Goal: Transaction & Acquisition: Purchase product/service

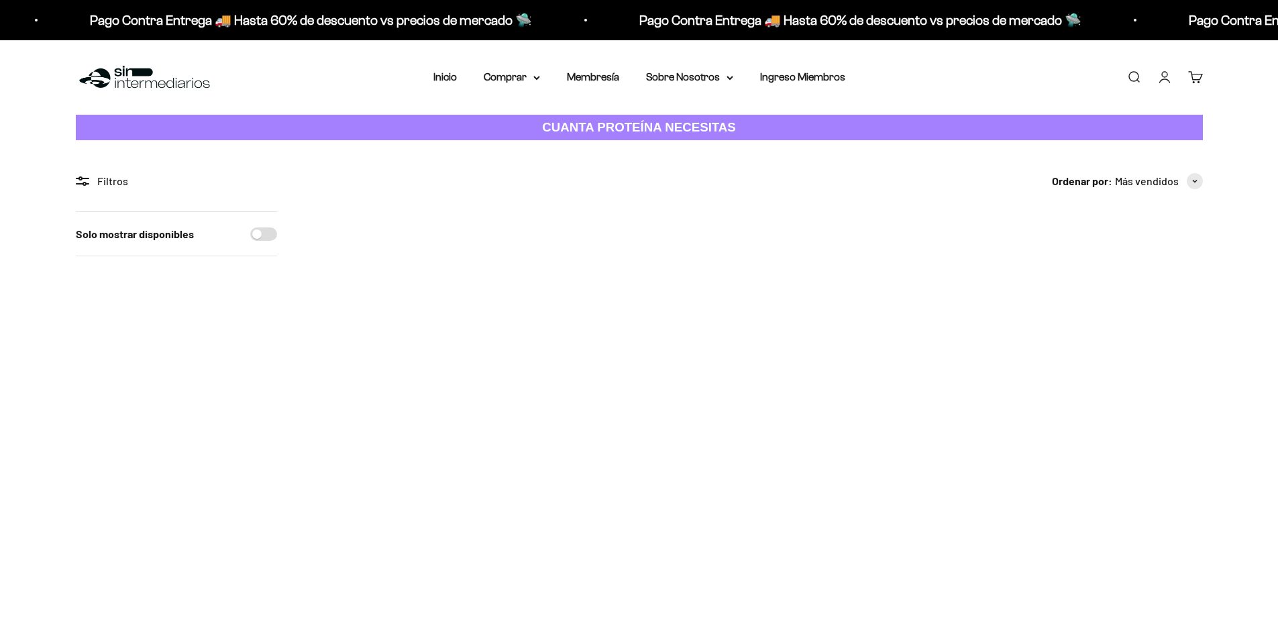
click at [593, 347] on img at bounding box center [574, 294] width 166 height 166
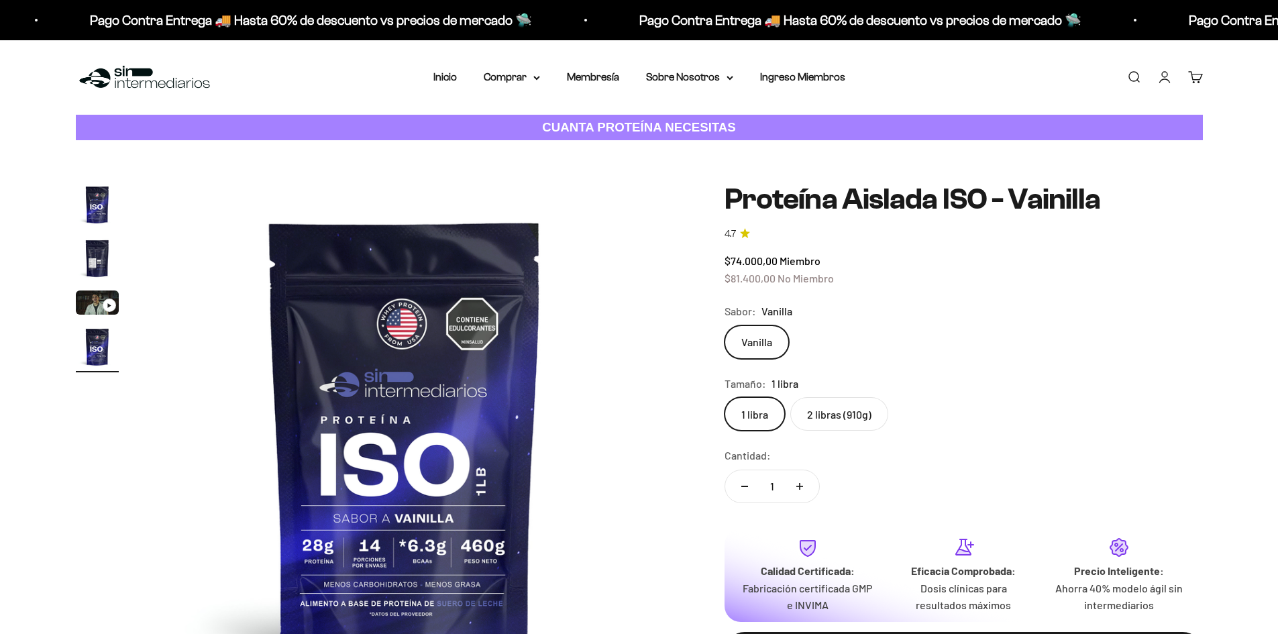
scroll to position [0, 1576]
click at [860, 413] on label "2 libras (910g)" at bounding box center [839, 414] width 98 height 34
click at [724, 397] on input "2 libras (910g)" at bounding box center [724, 396] width 1 height 1
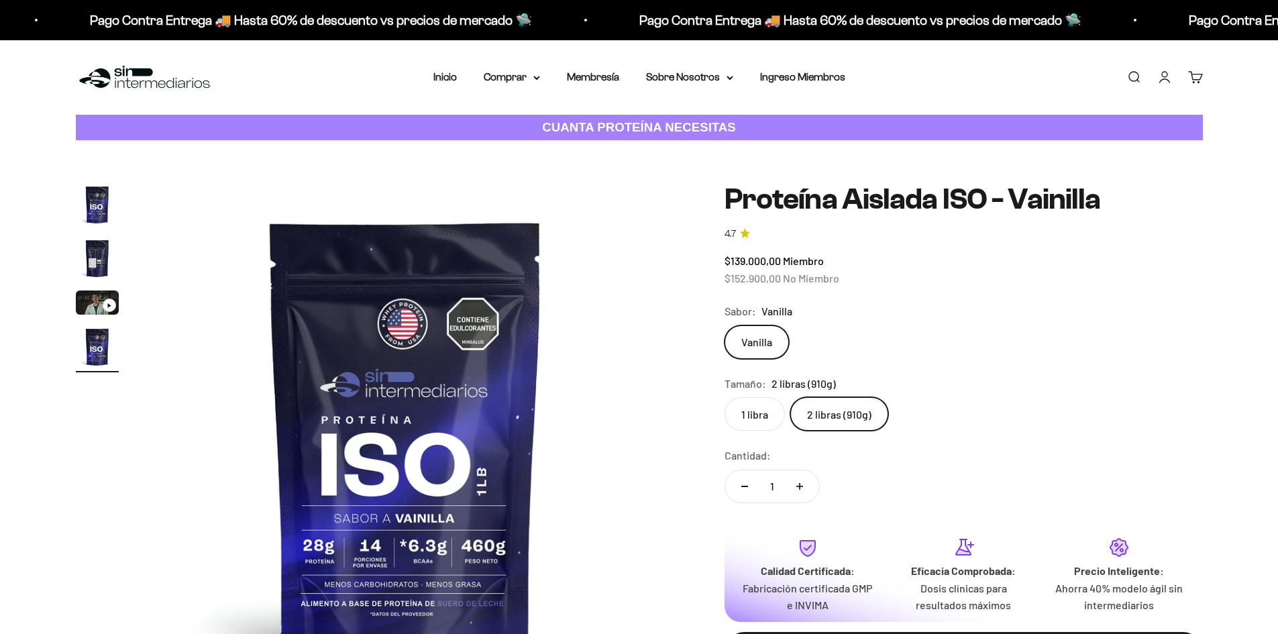
click at [804, 484] on button "Aumentar cantidad" at bounding box center [799, 486] width 39 height 32
type input "2"
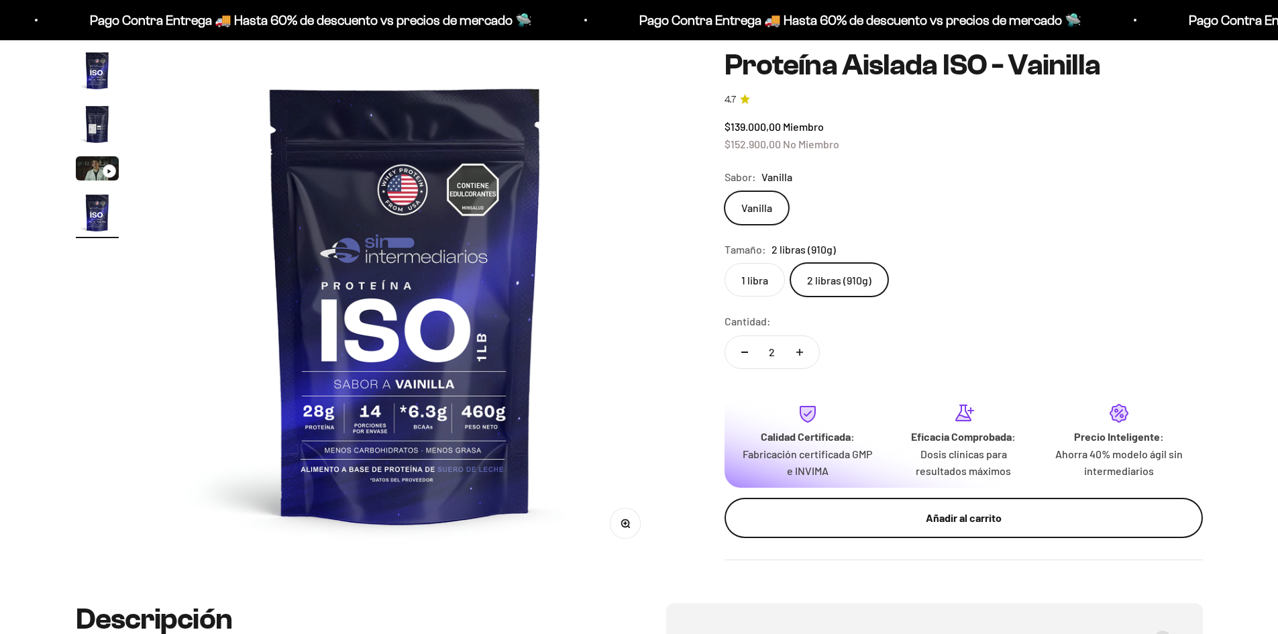
click at [918, 520] on div "Añadir al carrito" at bounding box center [963, 517] width 425 height 17
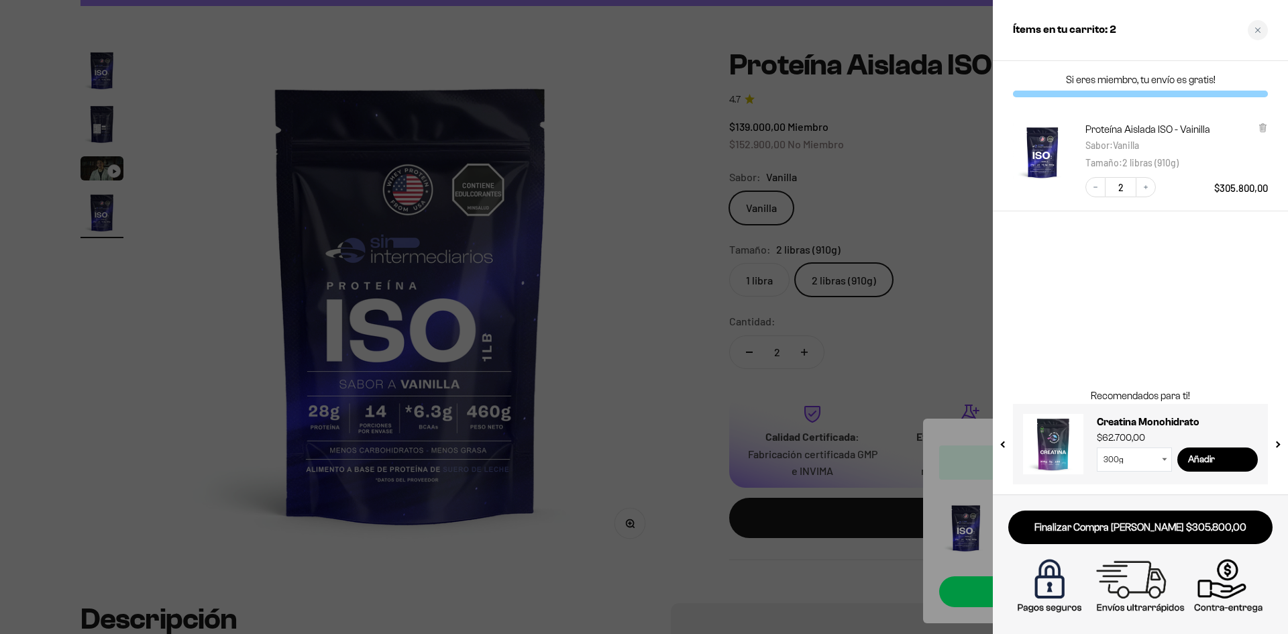
click at [665, 368] on div at bounding box center [644, 317] width 1288 height 634
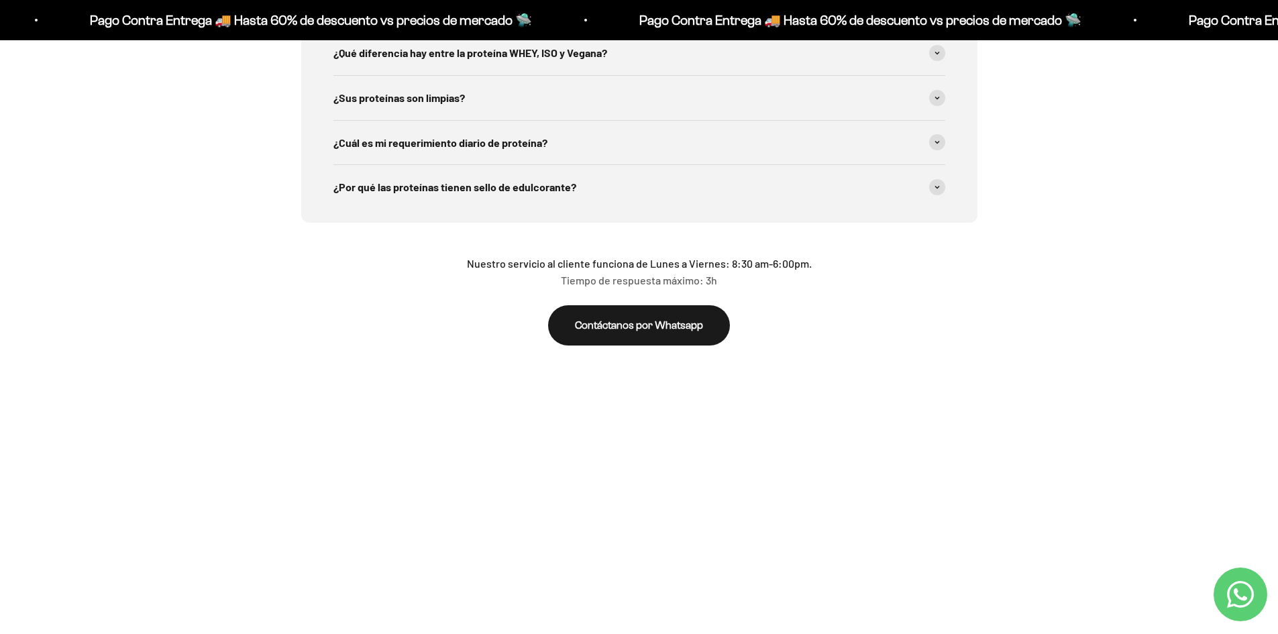
scroll to position [2817, 0]
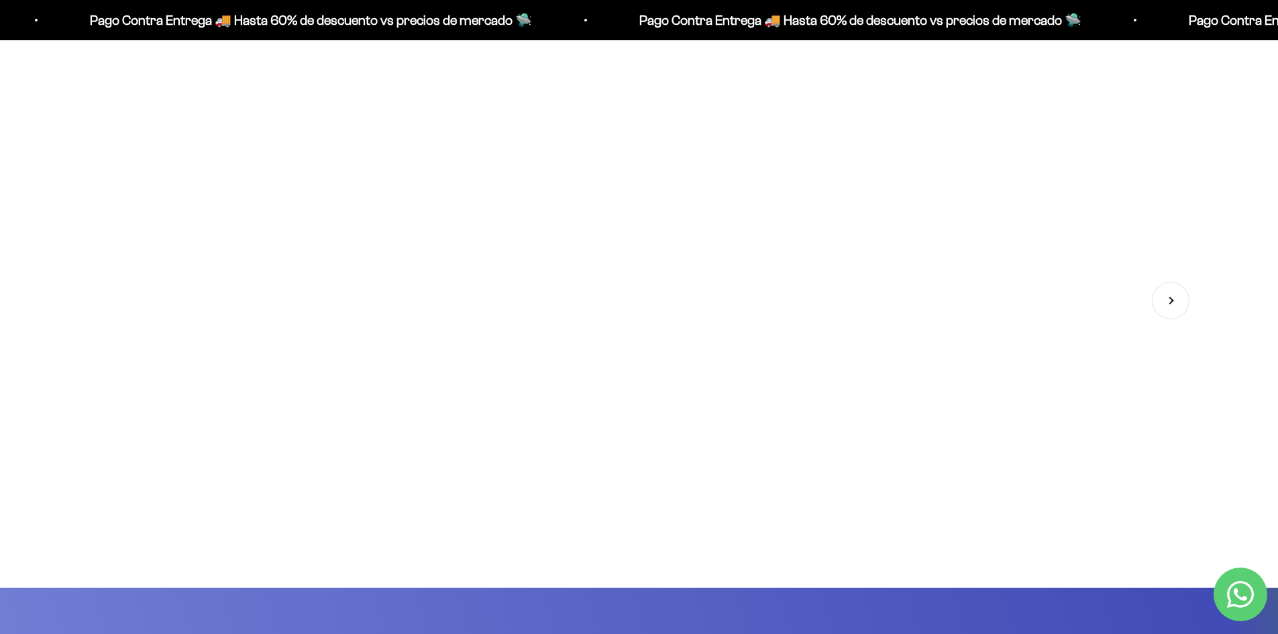
click at [256, 353] on img at bounding box center [258, 254] width 365 height 365
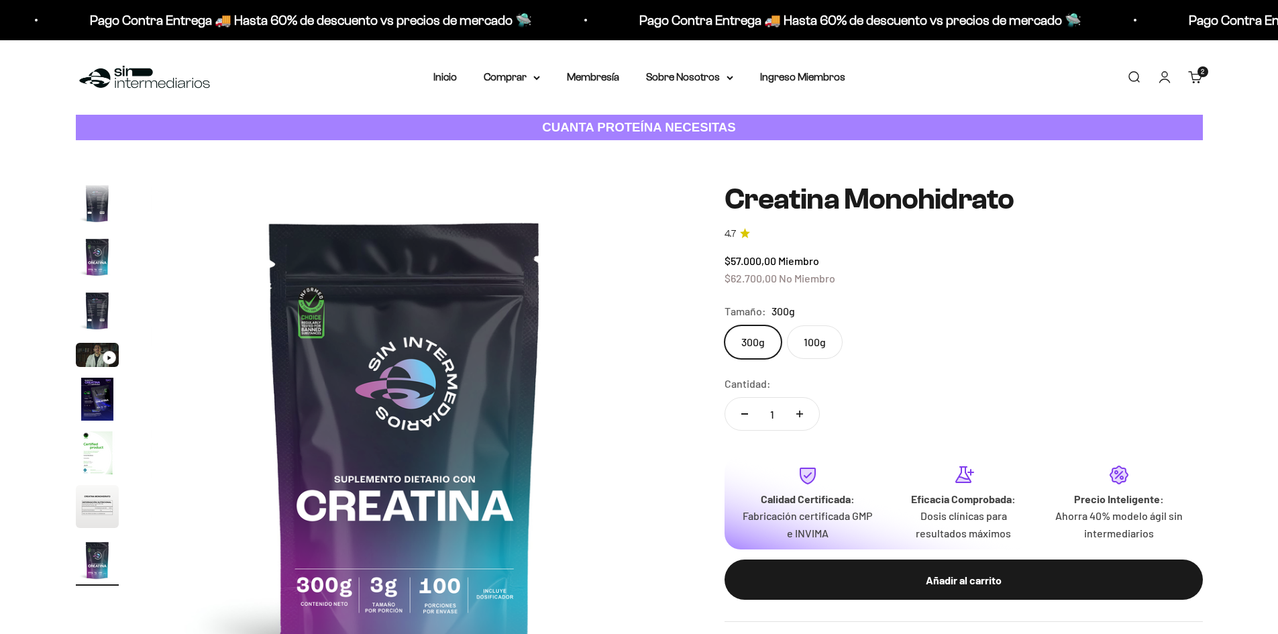
scroll to position [134, 0]
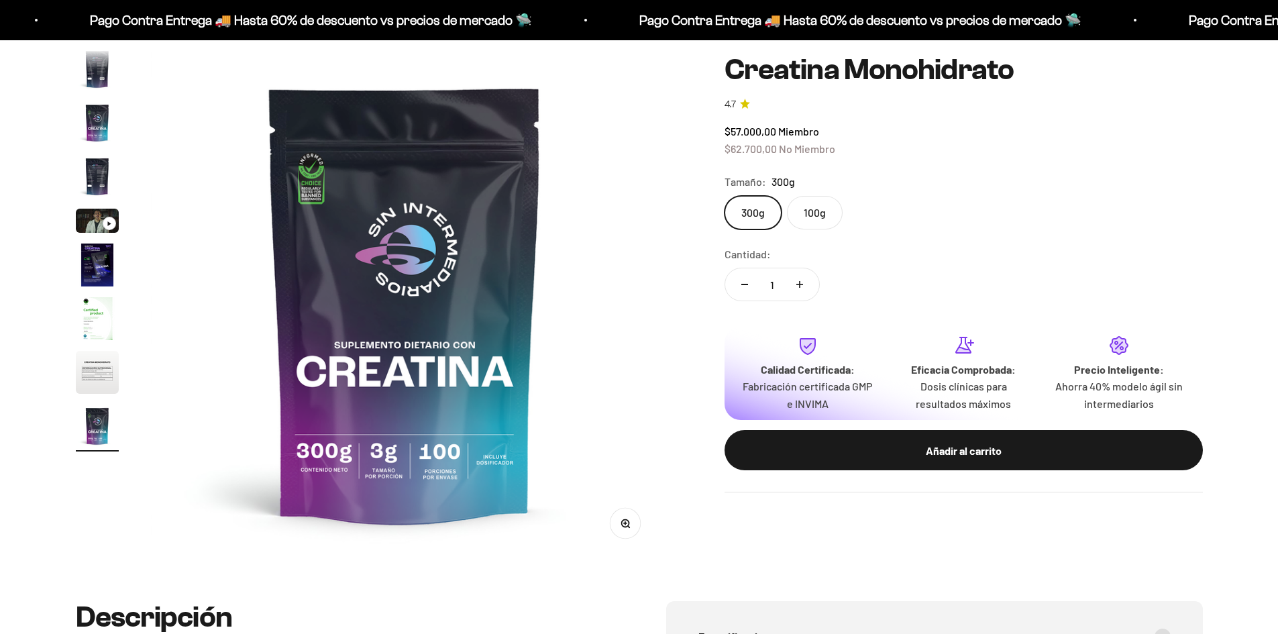
click at [829, 220] on label "100g" at bounding box center [815, 213] width 56 height 34
click at [724, 196] on input "100g" at bounding box center [724, 195] width 1 height 1
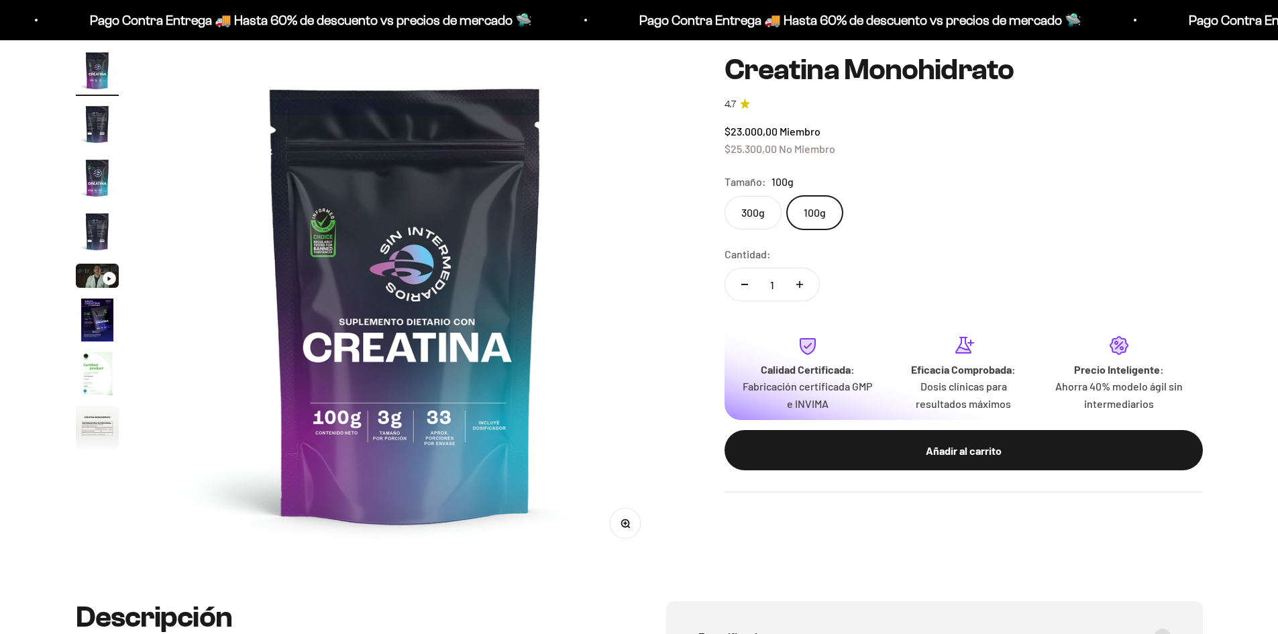
click at [780, 216] on label "300g" at bounding box center [752, 213] width 57 height 34
click at [724, 196] on input "300g" at bounding box center [724, 195] width 1 height 1
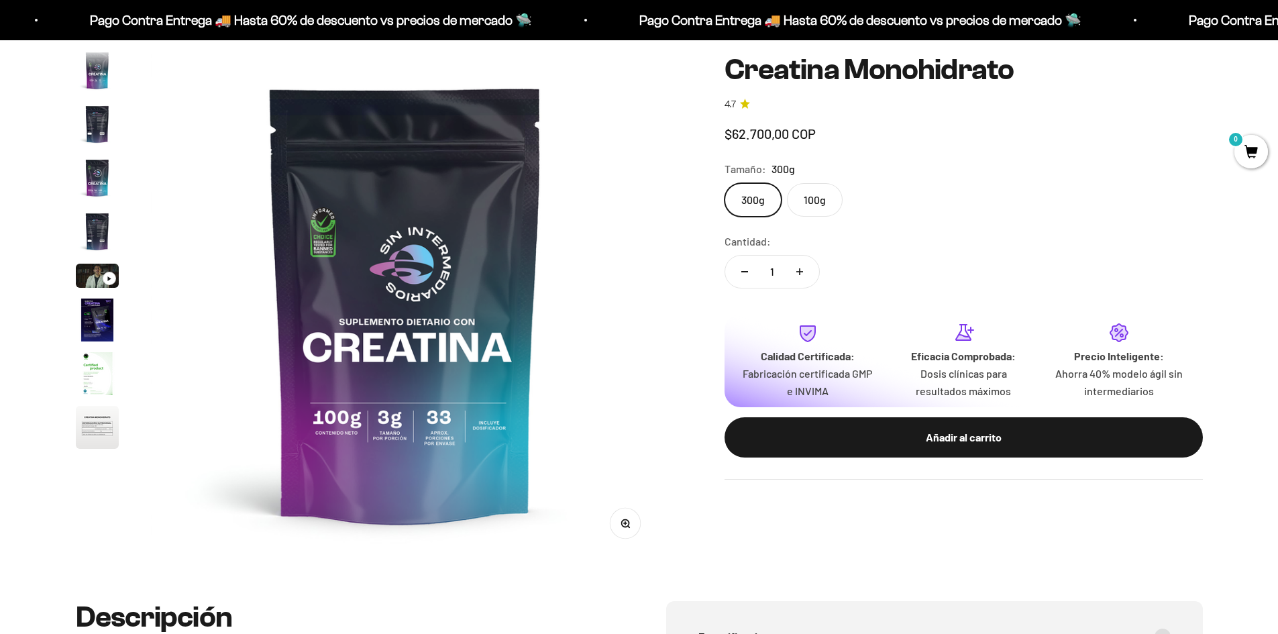
scroll to position [0, 4203]
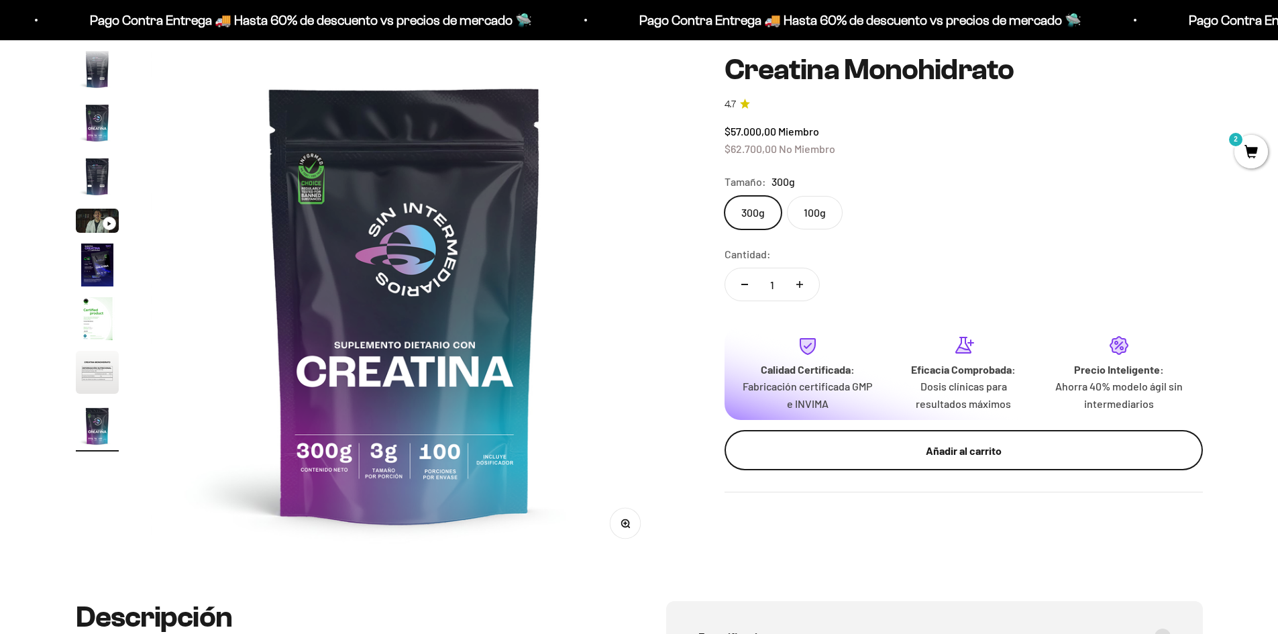
click at [922, 449] on div "Añadir al carrito" at bounding box center [963, 449] width 425 height 17
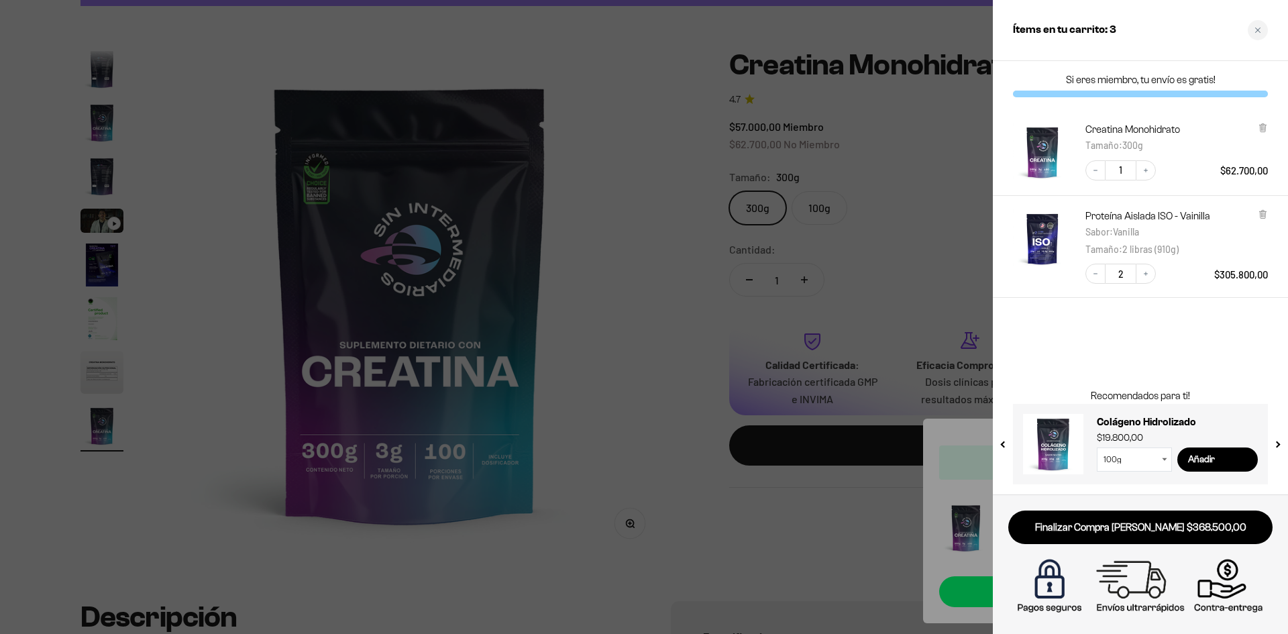
click at [1277, 447] on button "next slide / item" at bounding box center [1276, 440] width 11 height 80
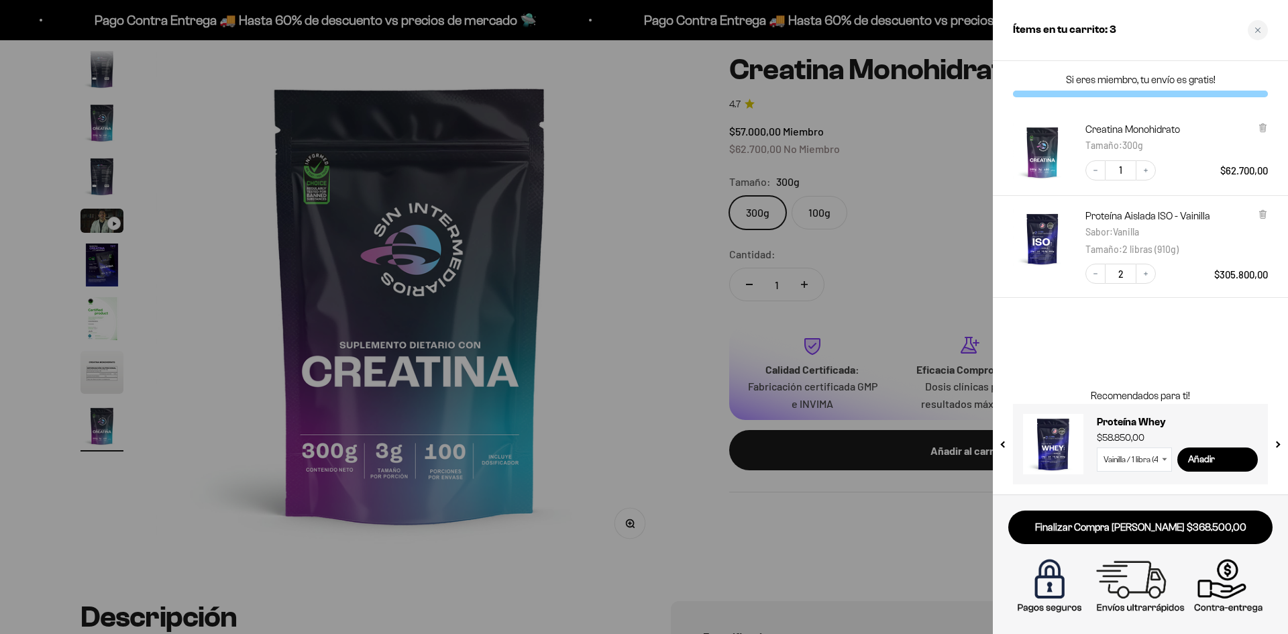
click at [1277, 447] on button "next slide / item" at bounding box center [1276, 440] width 11 height 80
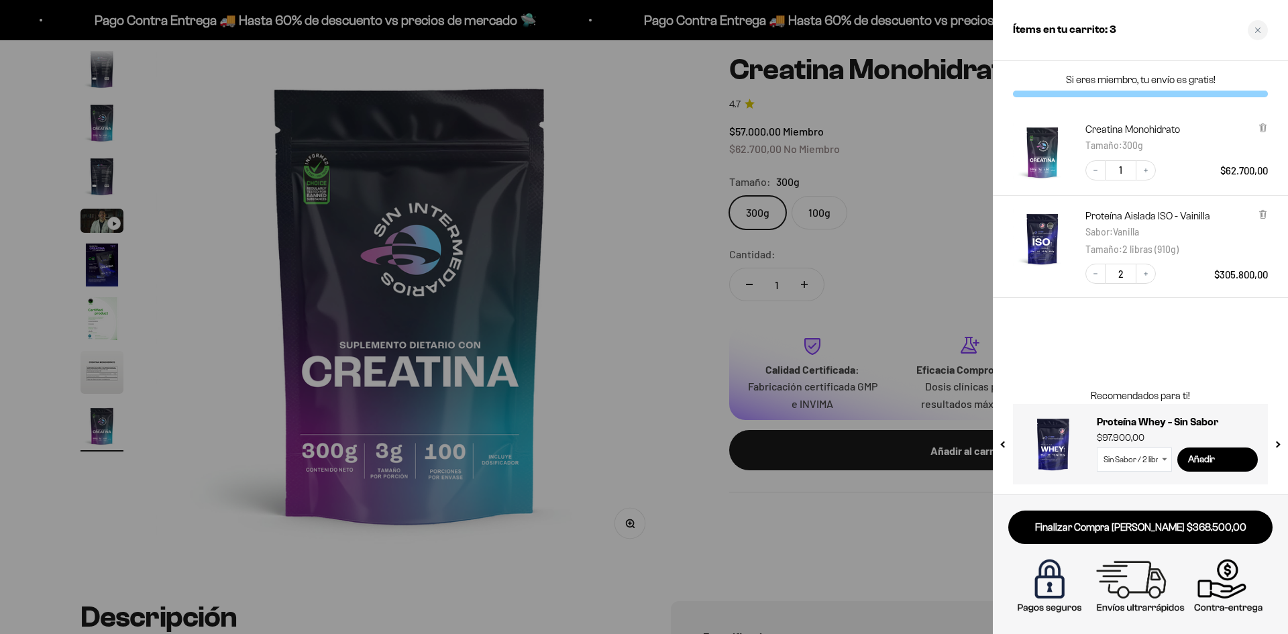
click at [1277, 447] on button "next slide / item" at bounding box center [1276, 440] width 11 height 80
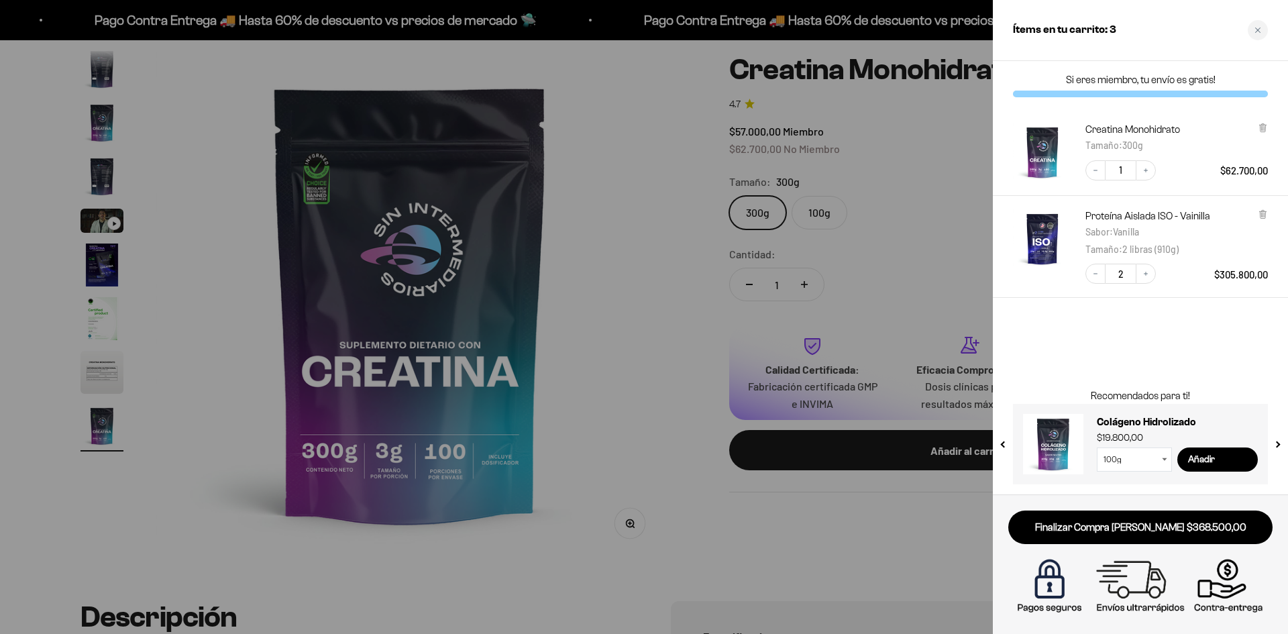
click at [629, 274] on div at bounding box center [644, 317] width 1288 height 634
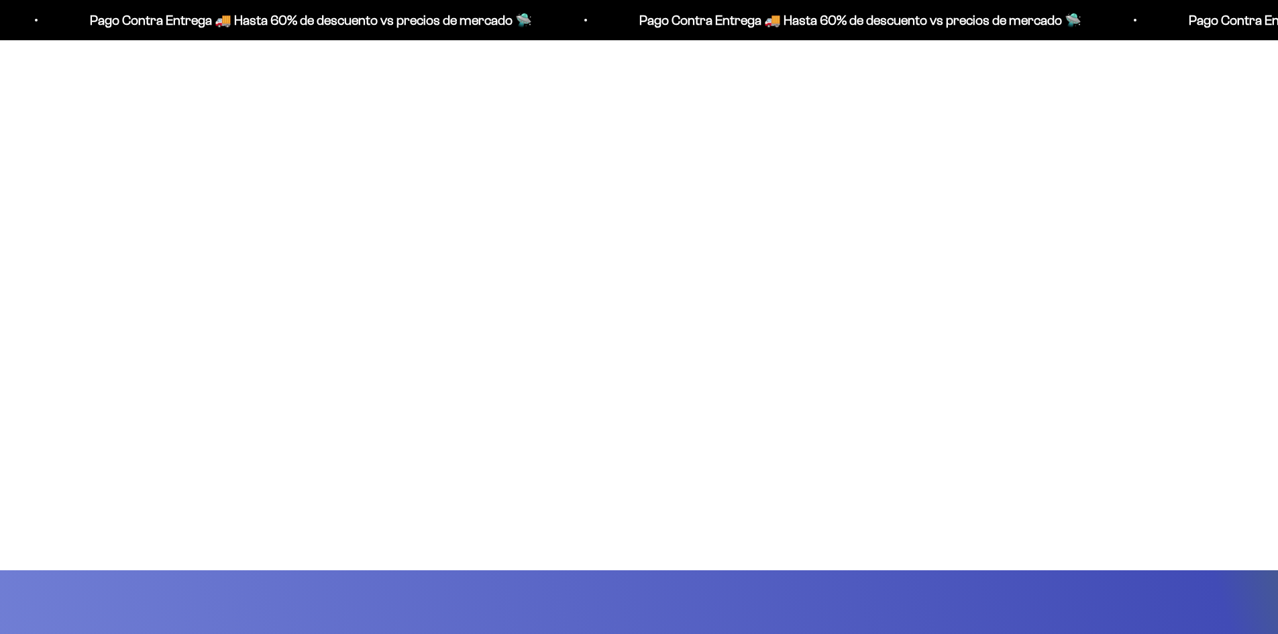
scroll to position [0, 1576]
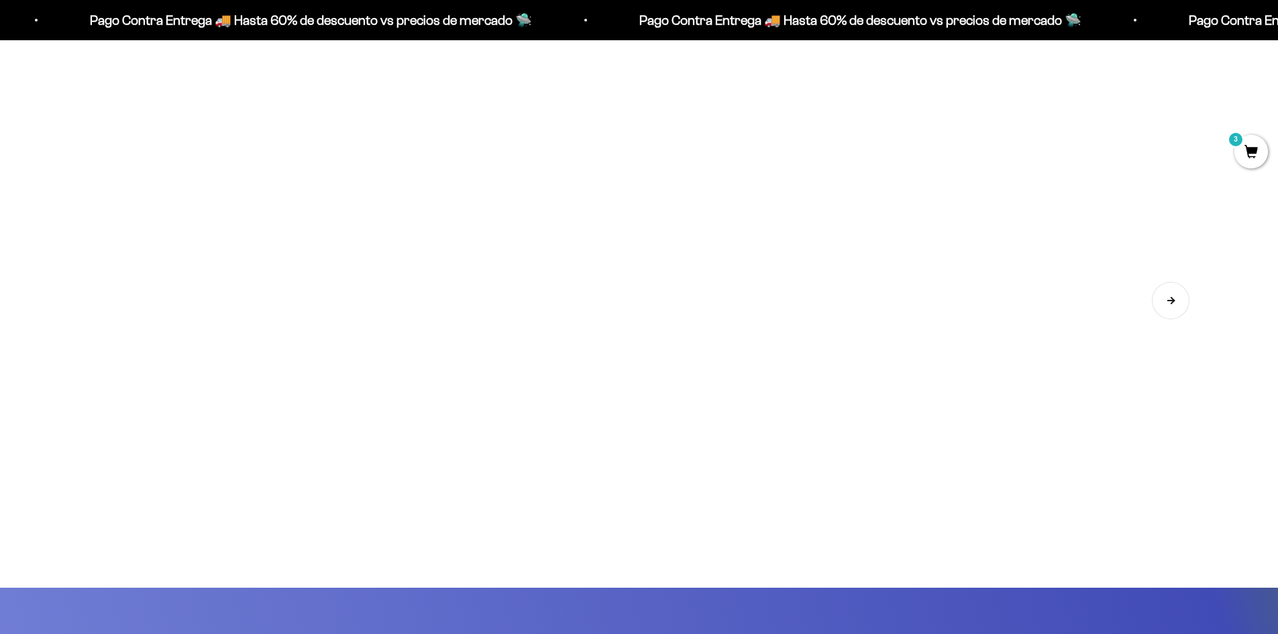
click at [1167, 311] on button "Siguiente" at bounding box center [1171, 301] width 38 height 38
click at [1167, 311] on img at bounding box center [1020, 254] width 365 height 365
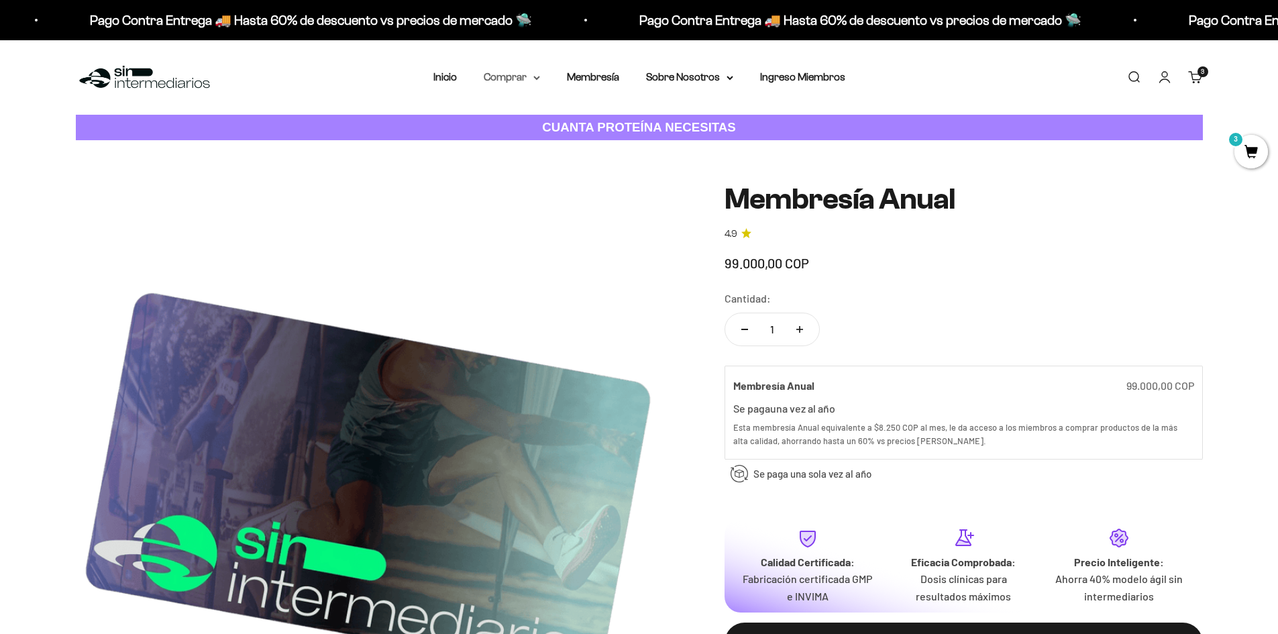
click at [528, 78] on summary "Comprar" at bounding box center [512, 76] width 56 height 17
click at [549, 142] on span "Otros Suplementos" at bounding box center [537, 145] width 90 height 11
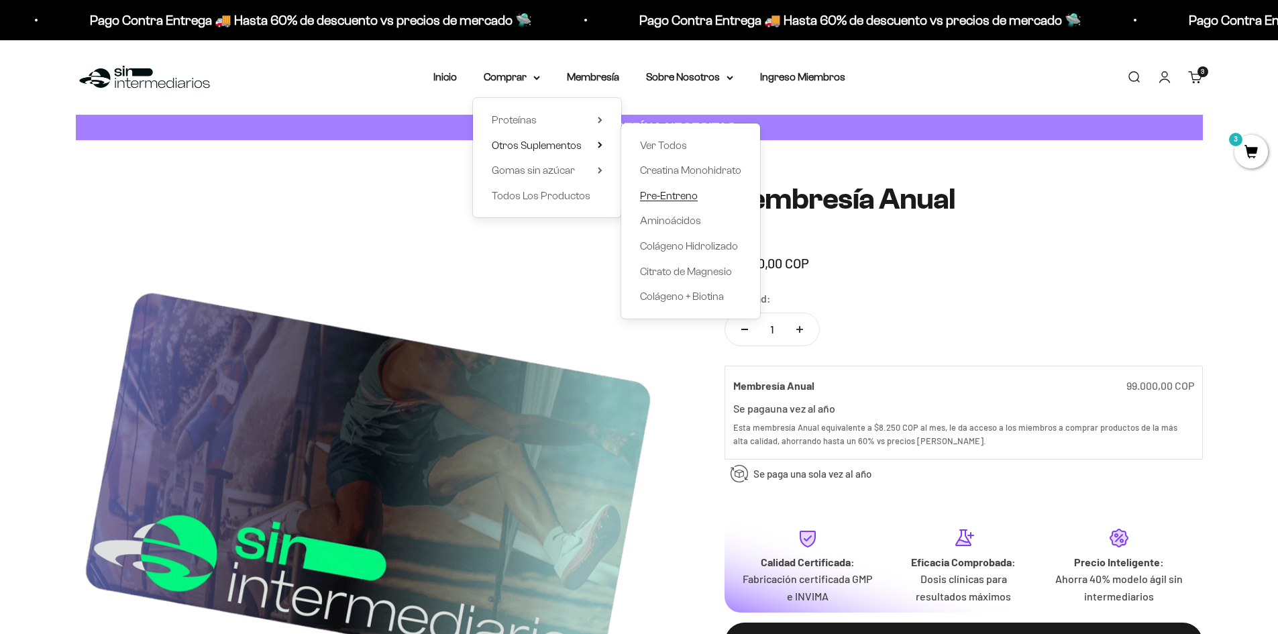
click at [661, 197] on span "Pre-Entreno" at bounding box center [669, 195] width 58 height 11
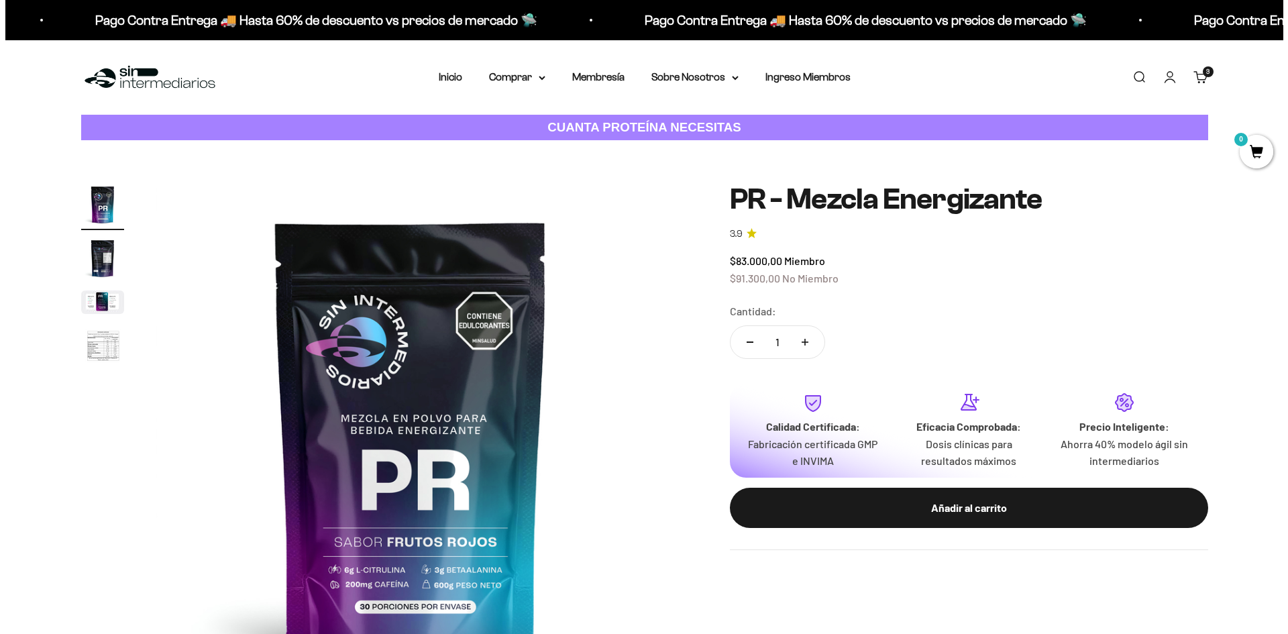
scroll to position [268, 0]
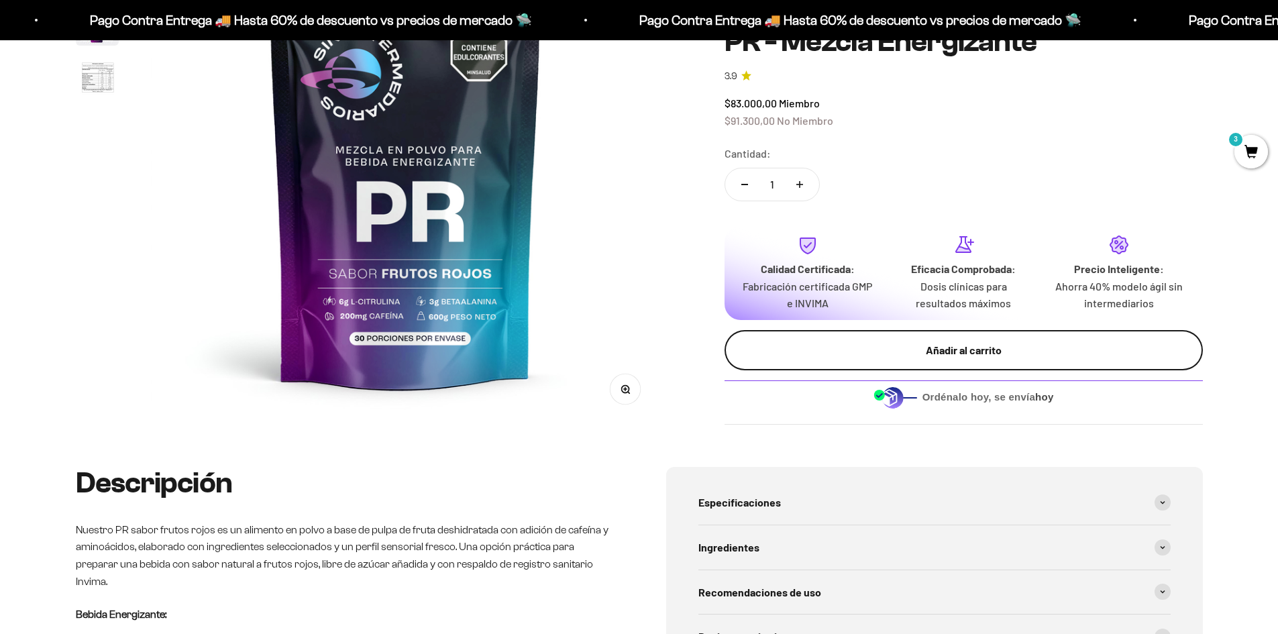
click at [911, 356] on div "Añadir al carrito" at bounding box center [963, 349] width 425 height 17
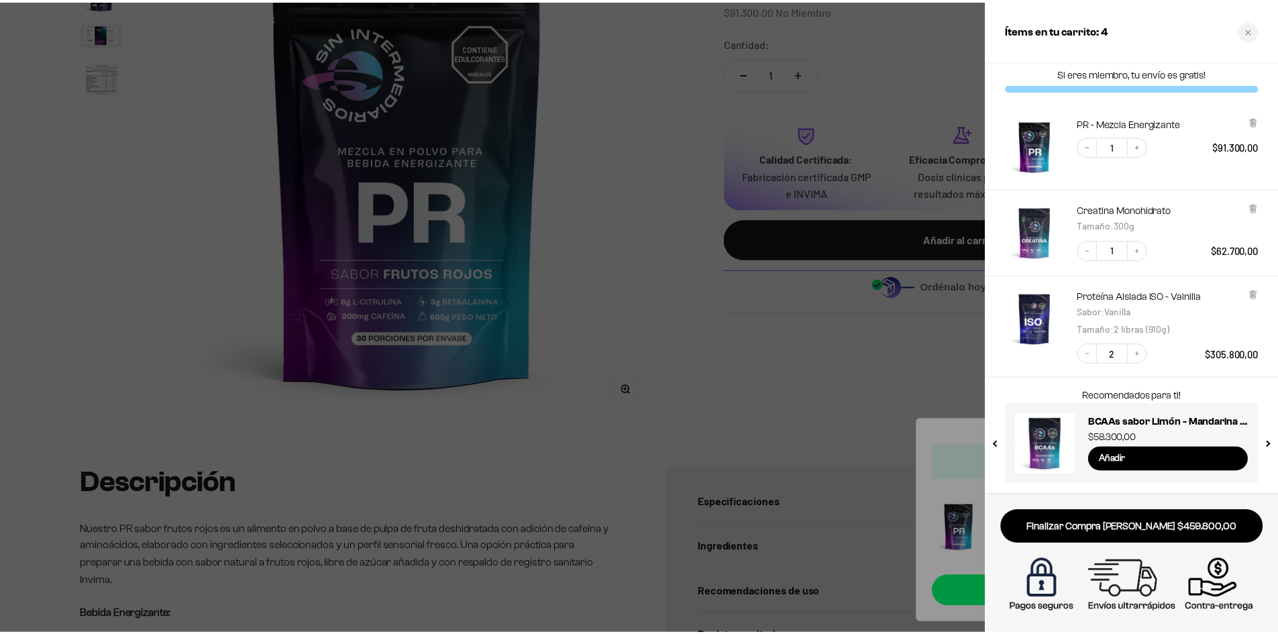
scroll to position [0, 0]
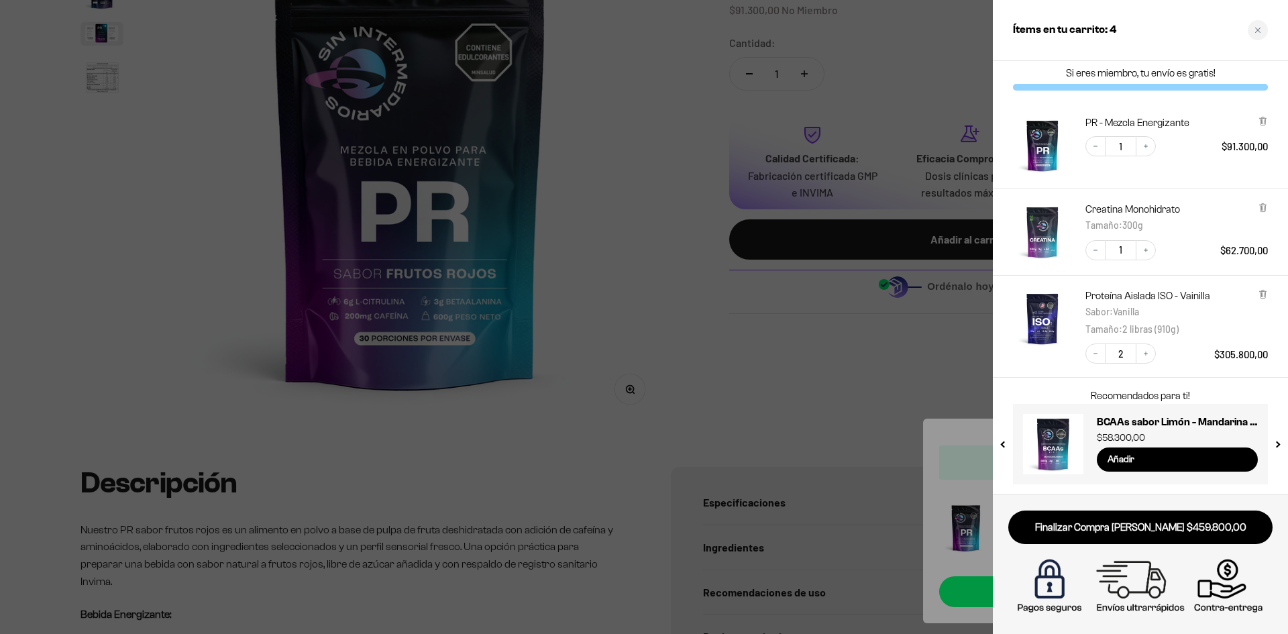
click at [611, 321] on div at bounding box center [644, 317] width 1288 height 634
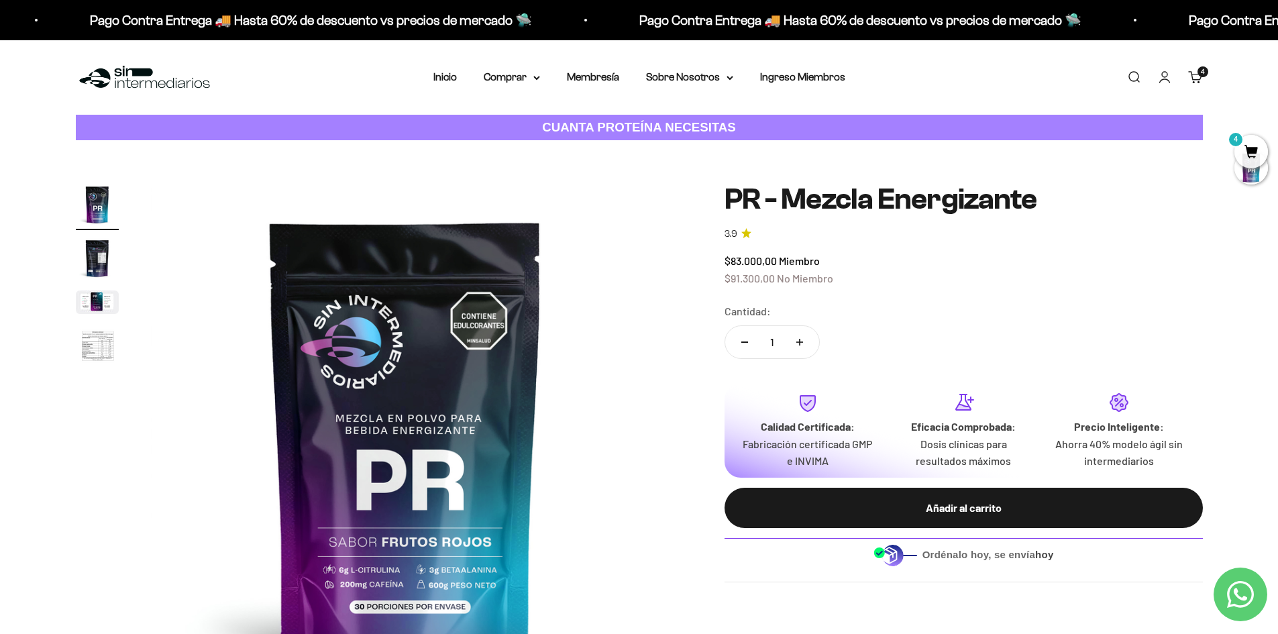
click at [1256, 149] on span "4" at bounding box center [1251, 152] width 34 height 34
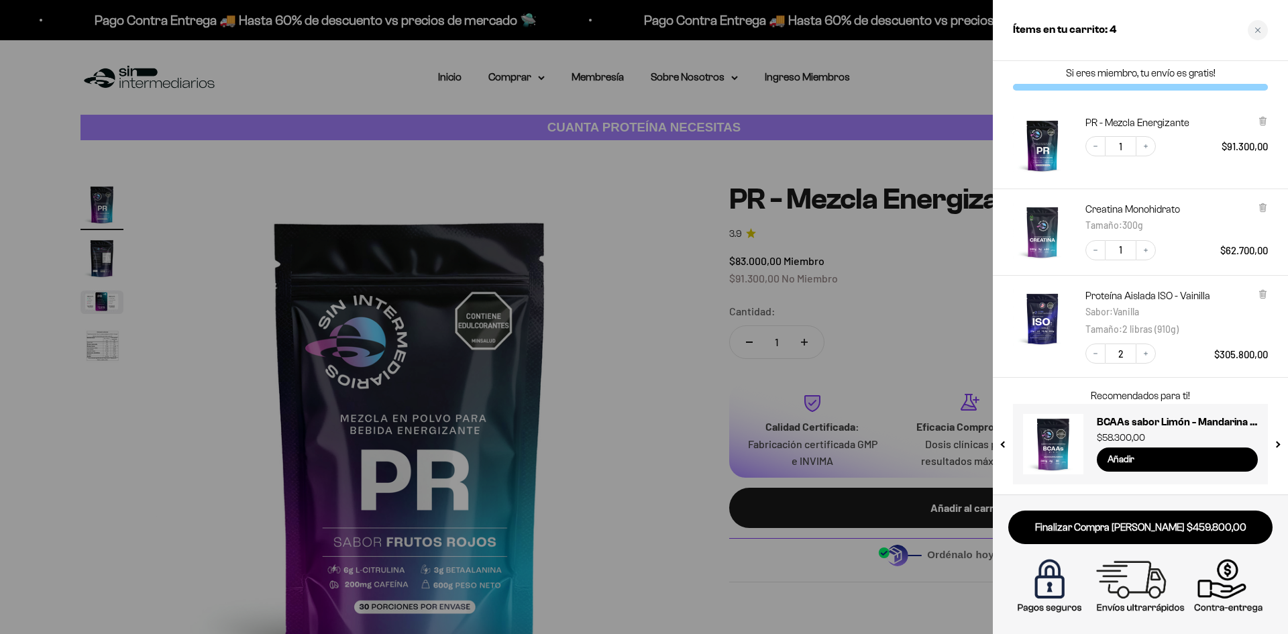
click at [1053, 317] on img "Proteína Aislada ISO - Vainilla - Vanilla / 2 libras (910g)" at bounding box center [1042, 318] width 59 height 59
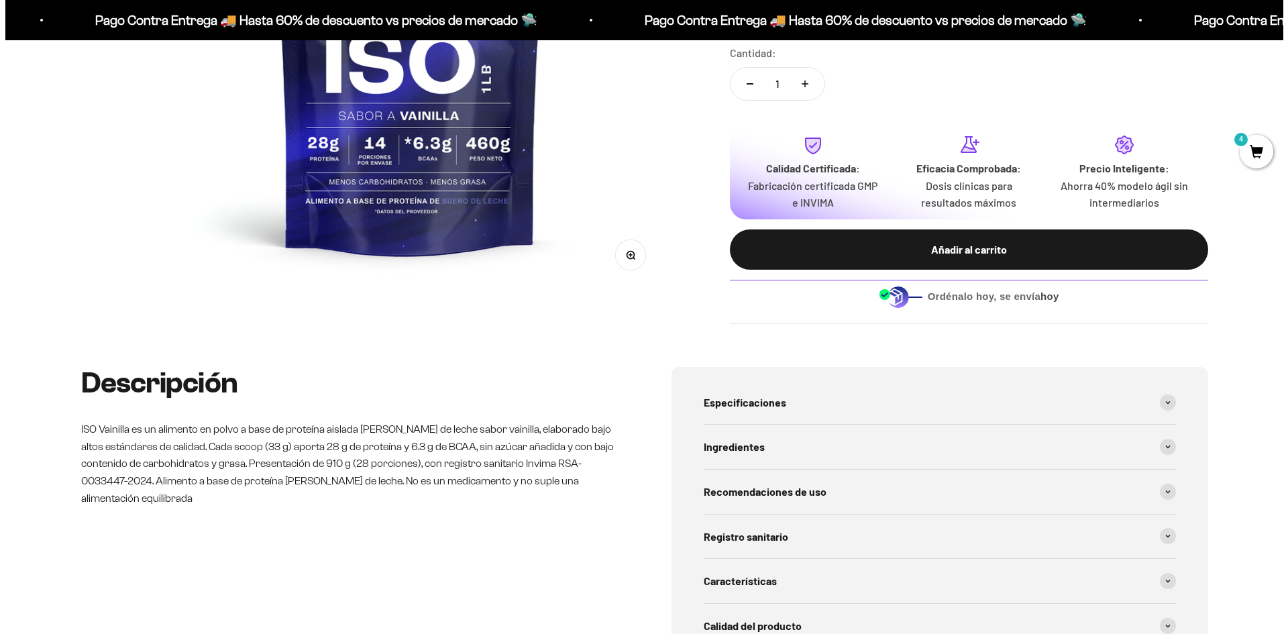
scroll to position [134, 0]
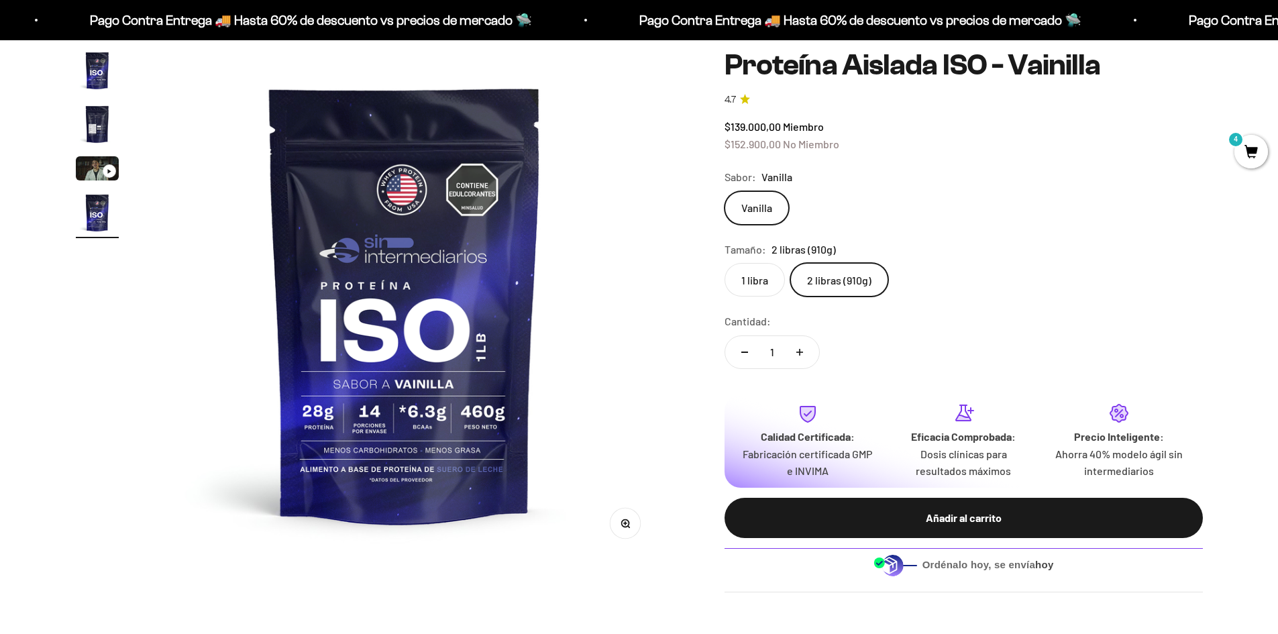
click at [1252, 156] on span "4" at bounding box center [1251, 152] width 34 height 34
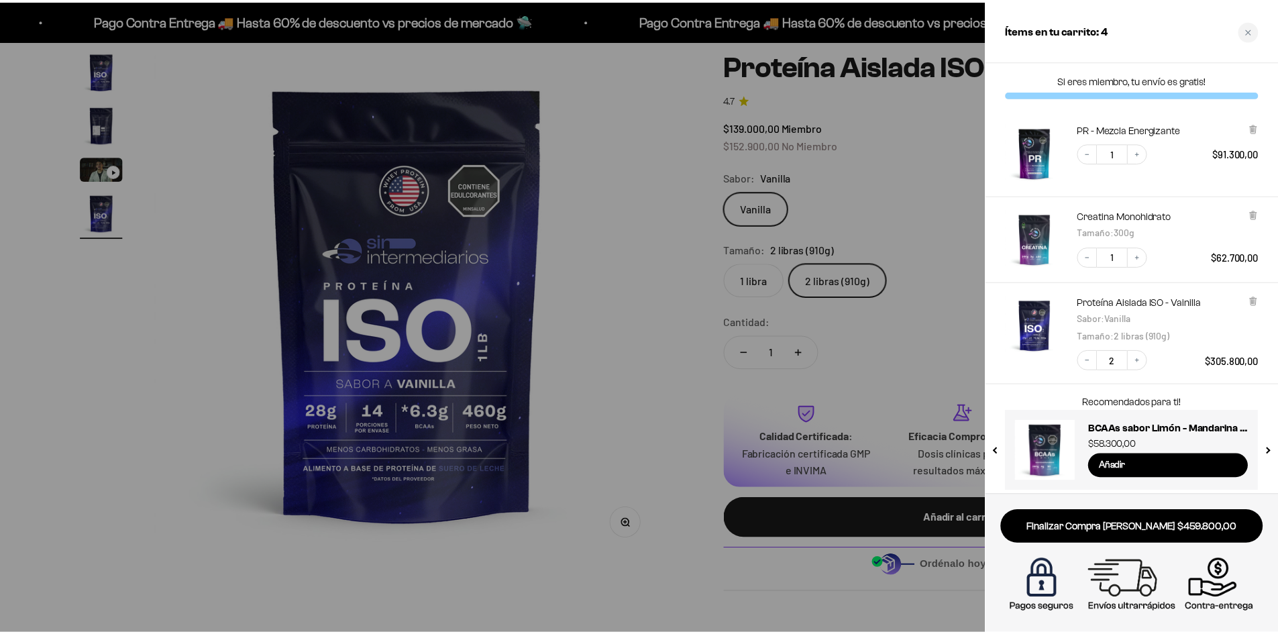
scroll to position [7, 0]
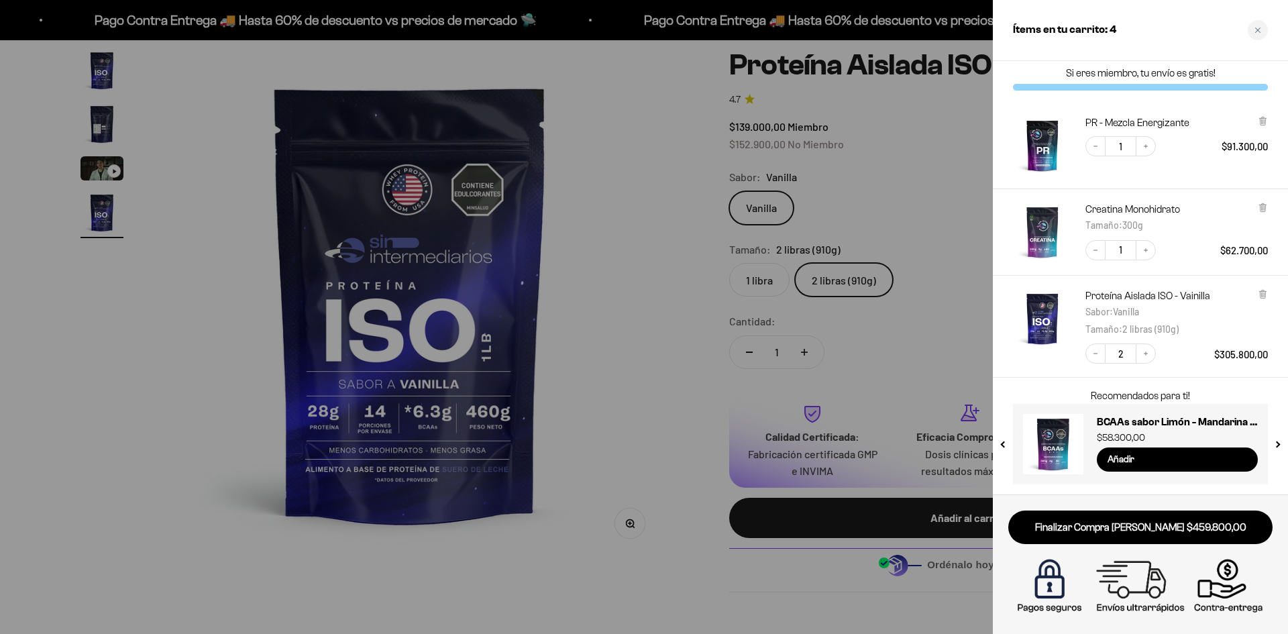
click at [604, 413] on div at bounding box center [644, 317] width 1288 height 634
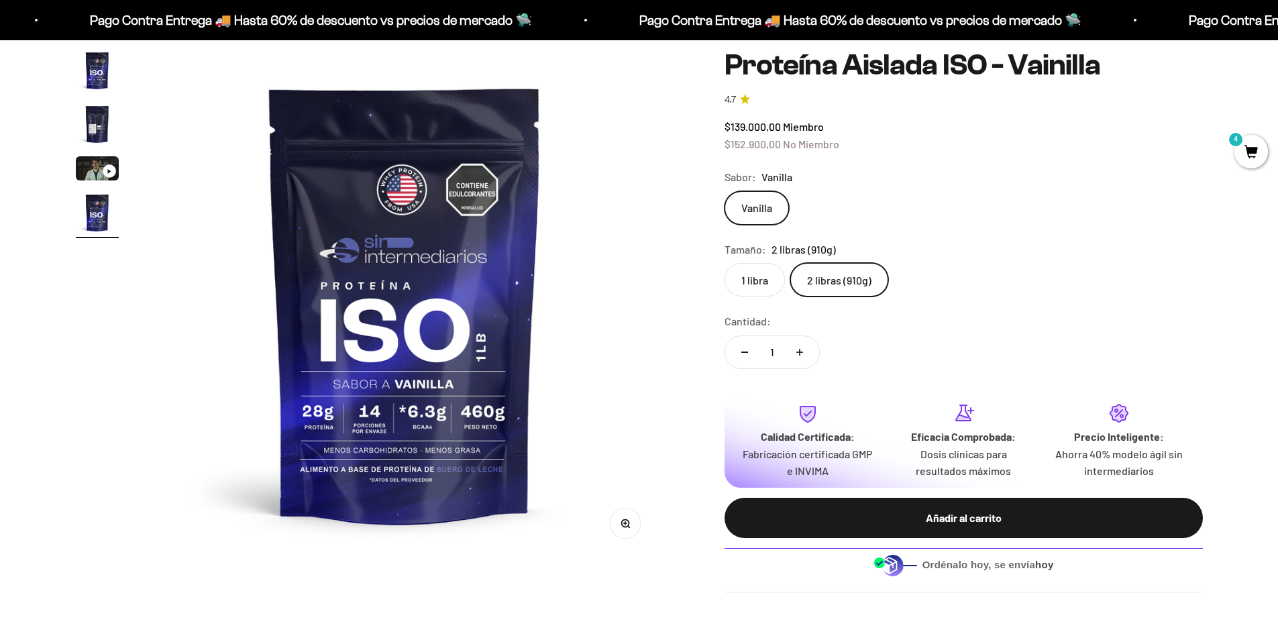
click at [104, 132] on img "Ir al artículo 2" at bounding box center [97, 124] width 43 height 43
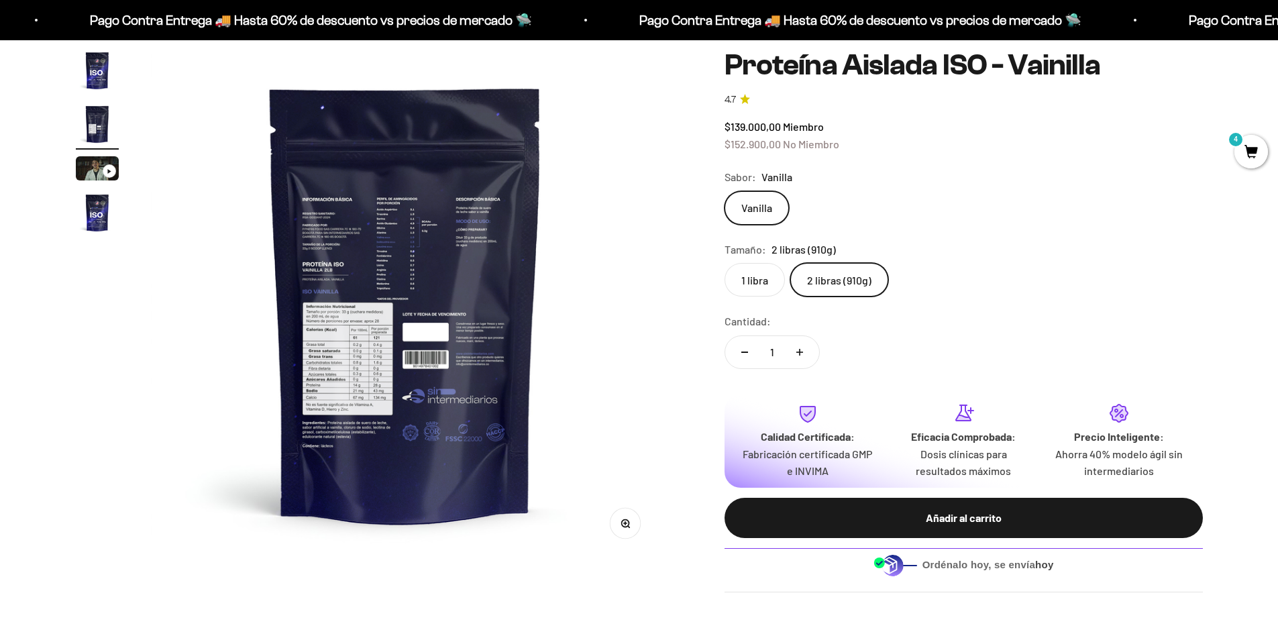
click at [343, 335] on img at bounding box center [405, 303] width 509 height 509
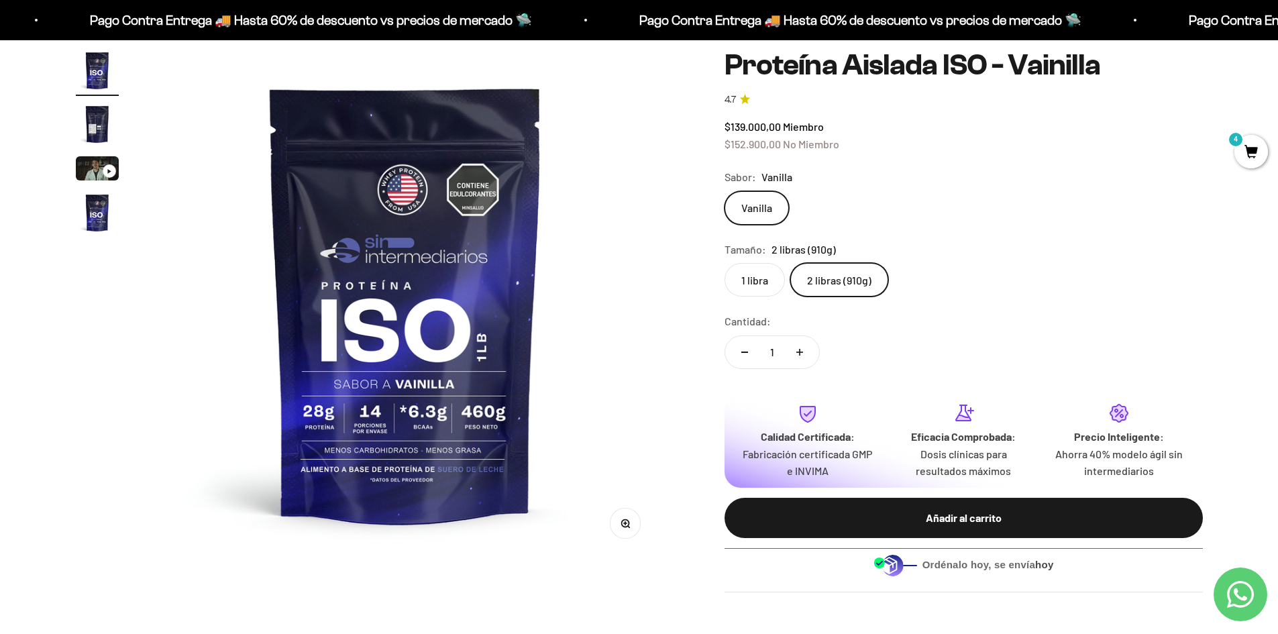
scroll to position [0, 0]
click at [99, 128] on img "Ir al artículo 2" at bounding box center [97, 124] width 43 height 43
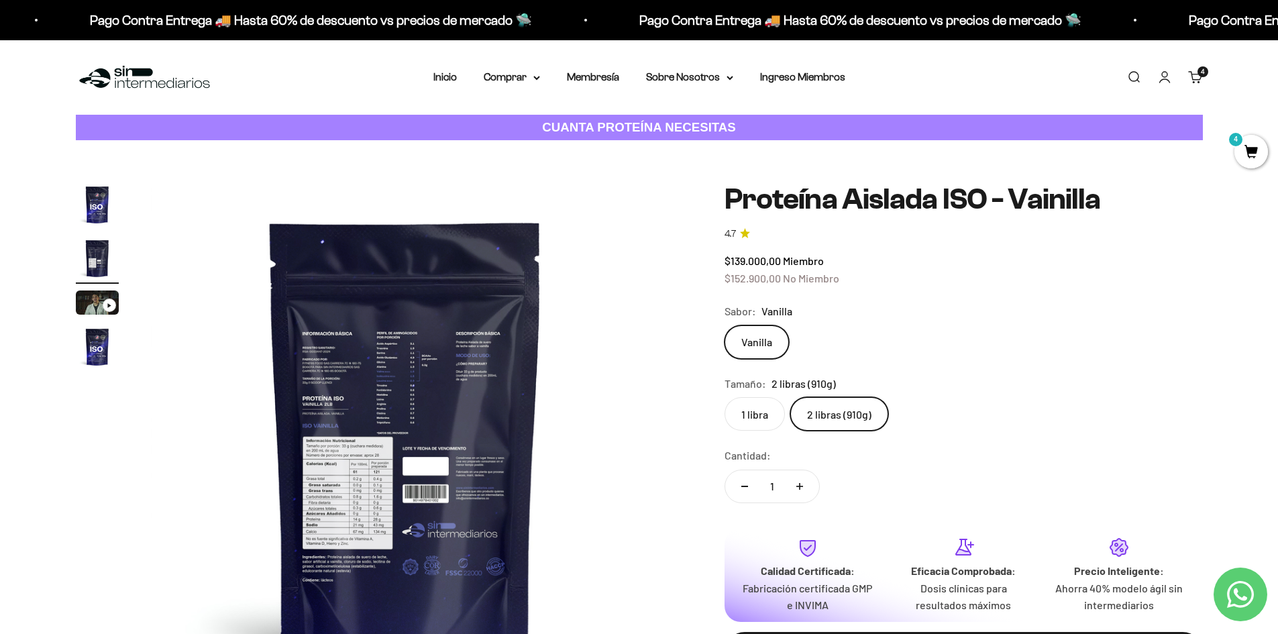
scroll to position [201, 0]
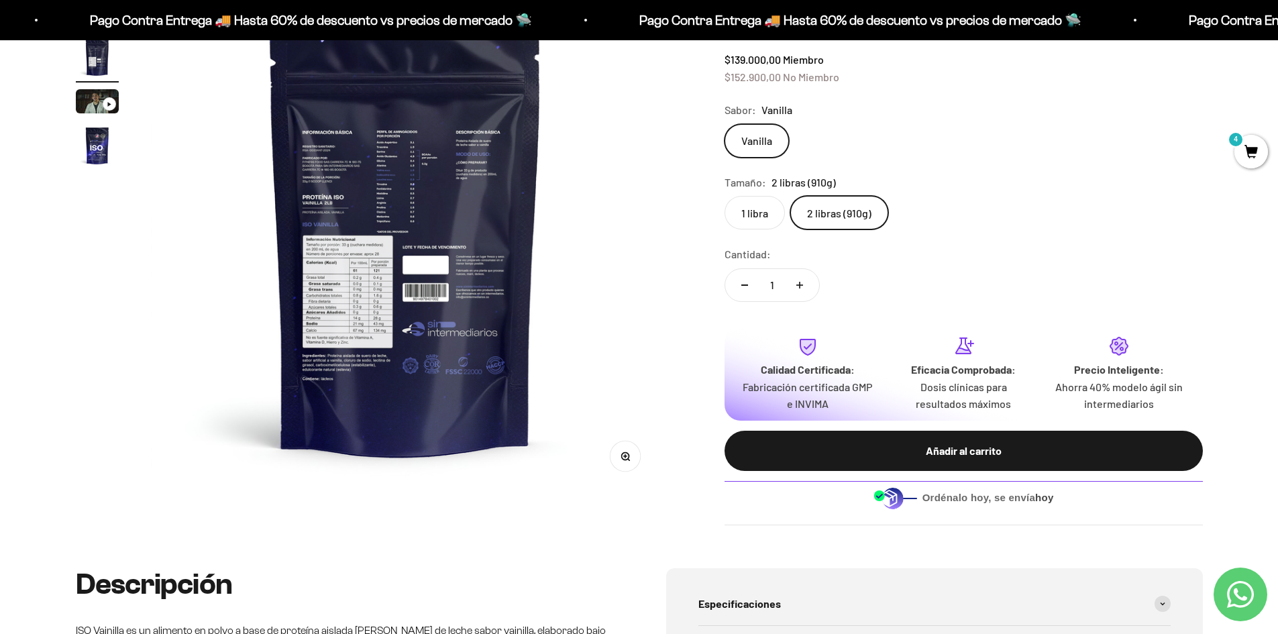
click at [626, 453] on icon "button" at bounding box center [625, 456] width 9 height 9
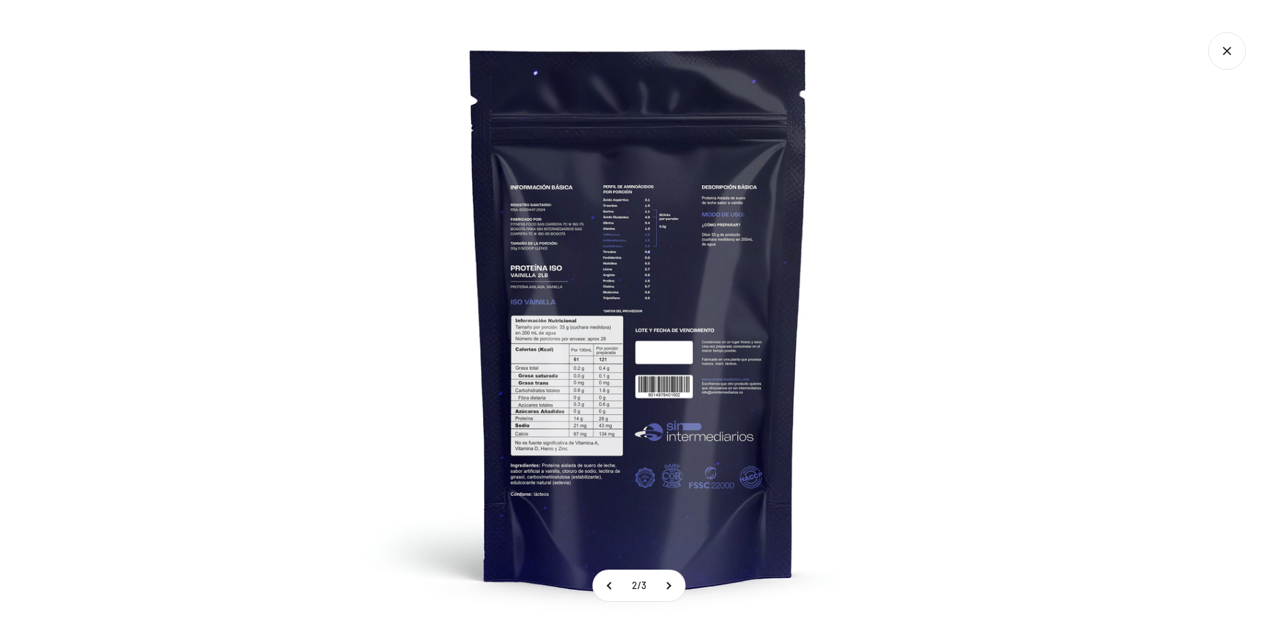
click at [583, 380] on img at bounding box center [639, 317] width 634 height 634
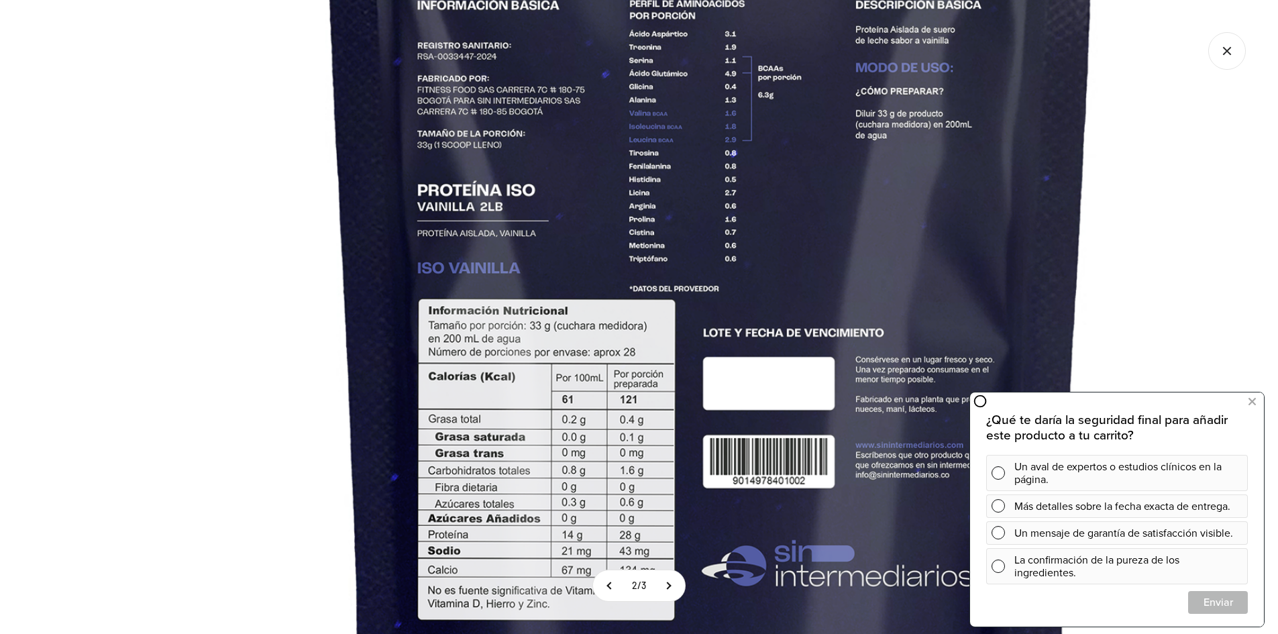
scroll to position [335, 0]
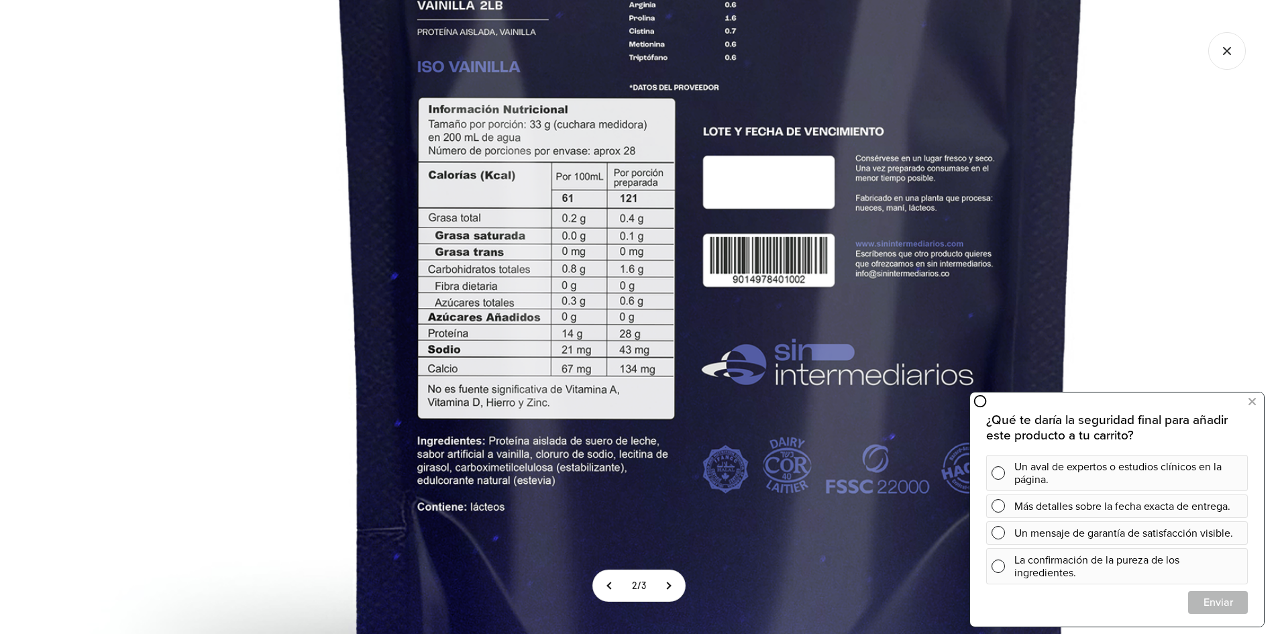
click at [1230, 58] on icon "Cerrar galería" at bounding box center [1227, 51] width 38 height 38
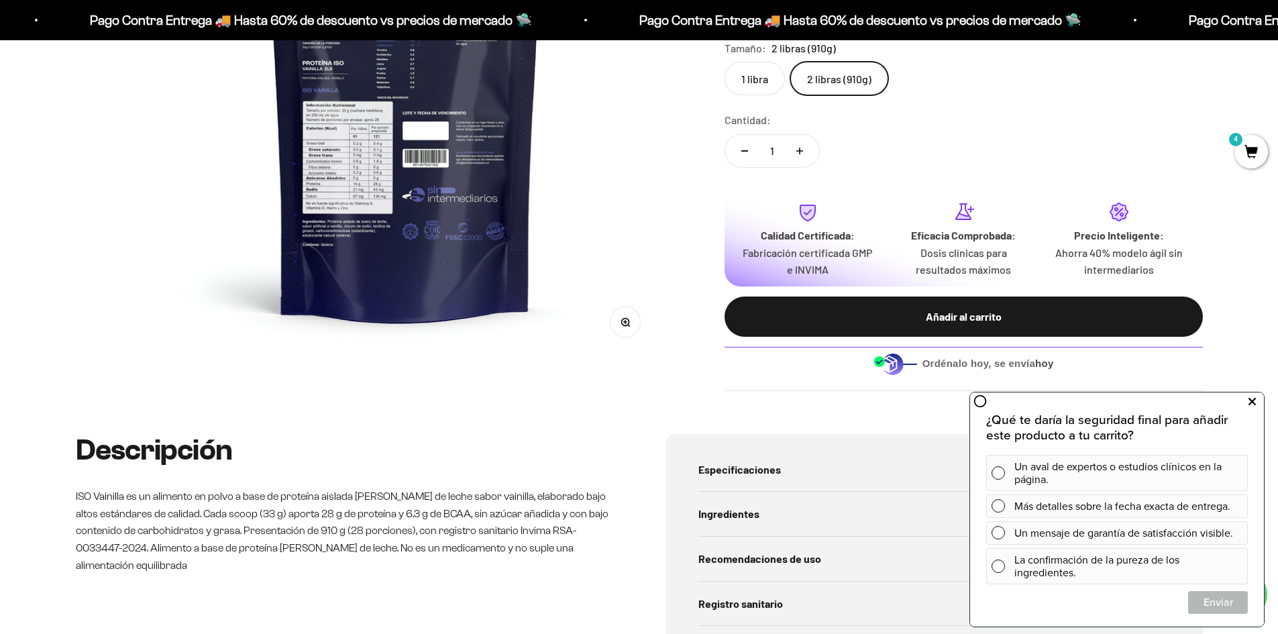
click at [1251, 402] on icon at bounding box center [1251, 401] width 7 height 17
